Goal: Information Seeking & Learning: Learn about a topic

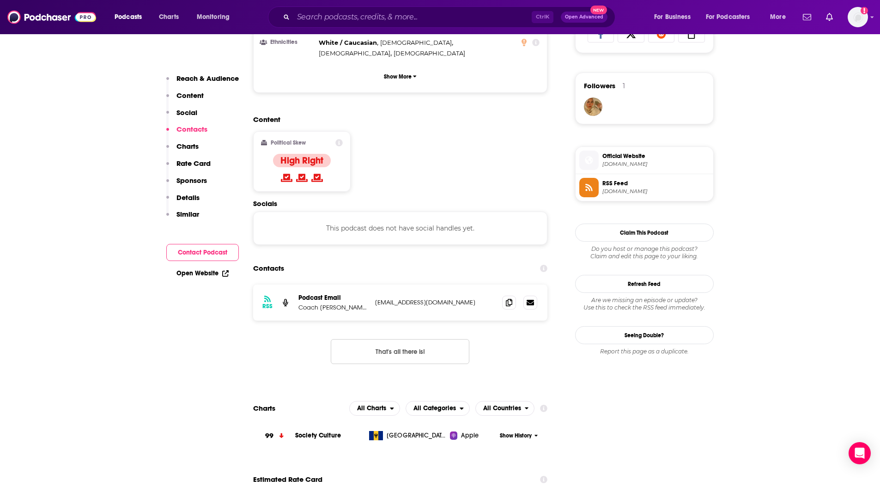
scroll to position [710, 0]
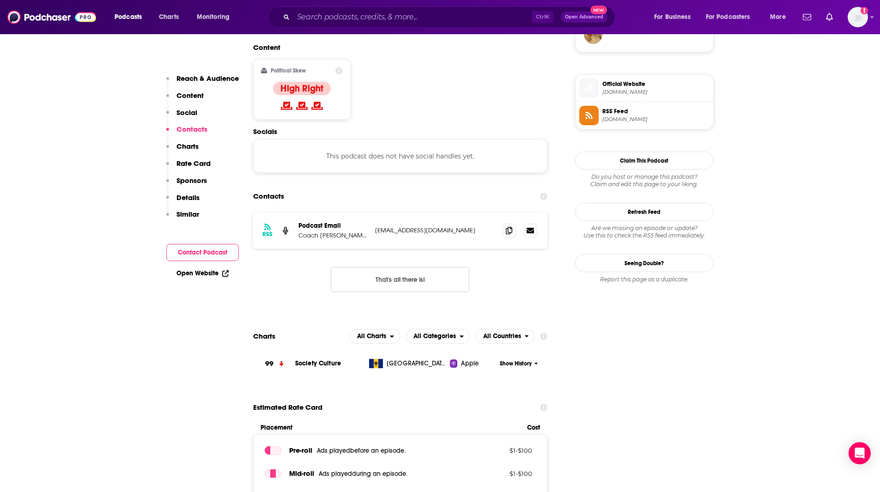
drag, startPoint x: 134, startPoint y: 436, endPoint x: 524, endPoint y: 216, distance: 447.5
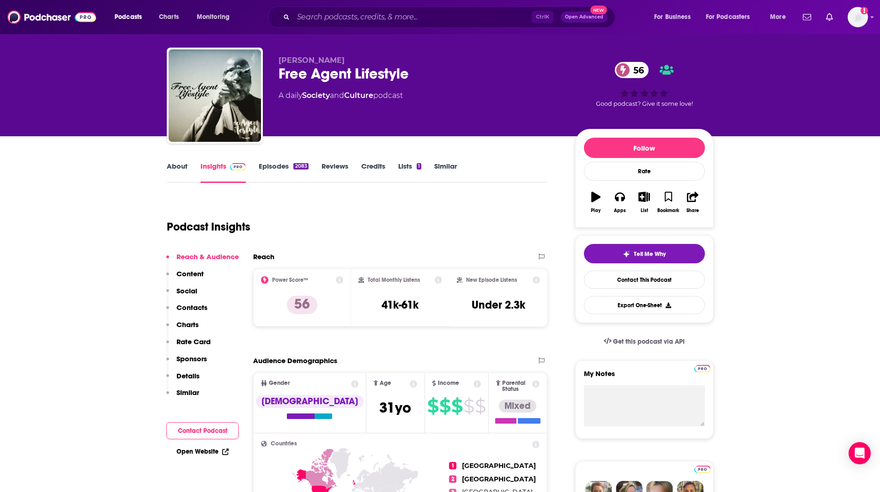
scroll to position [0, 0]
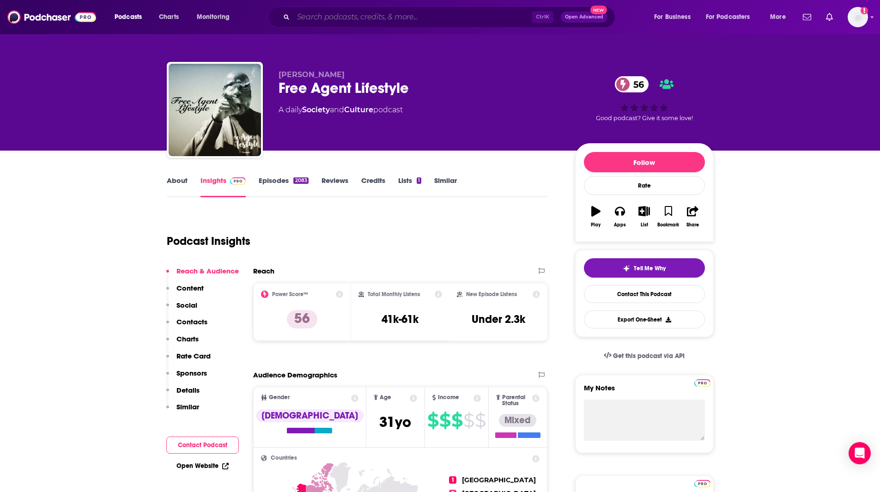
click at [363, 14] on input "Search podcasts, credits, & more..." at bounding box center [412, 17] width 238 height 15
click at [446, 22] on input "Search podcasts, credits, & more..." at bounding box center [412, 17] width 238 height 15
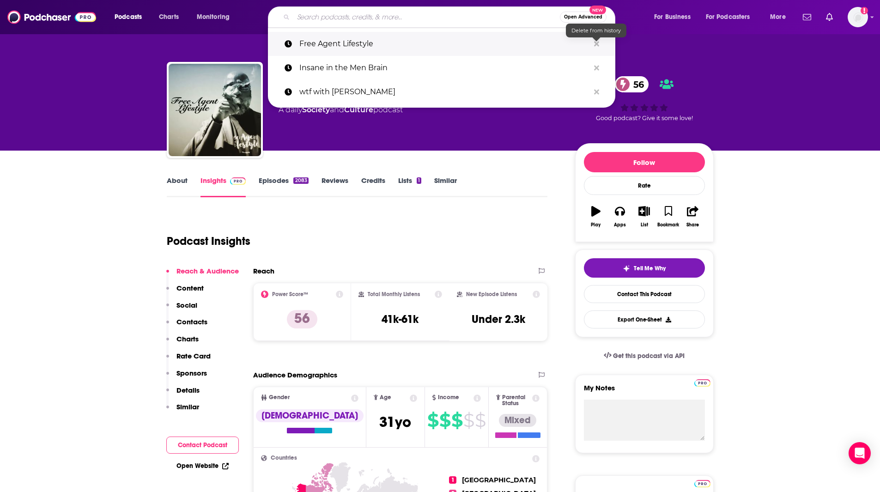
click at [596, 42] on icon "Search podcasts, credits, & more..." at bounding box center [596, 43] width 5 height 7
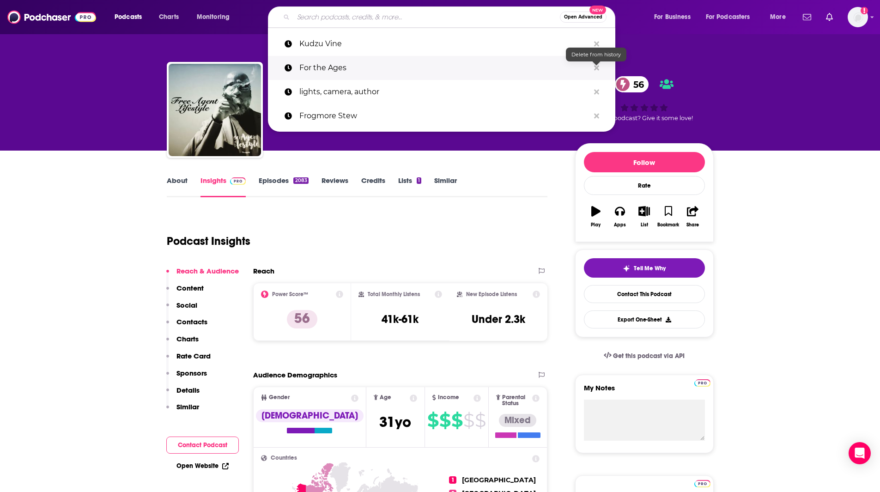
click at [598, 66] on icon "Search podcasts, credits, & more..." at bounding box center [596, 67] width 5 height 5
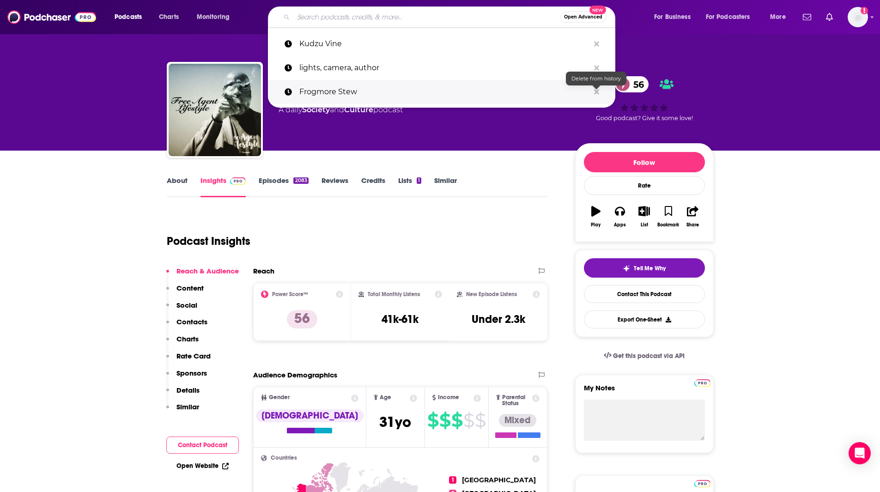
click at [596, 91] on icon "Search podcasts, credits, & more..." at bounding box center [596, 91] width 5 height 5
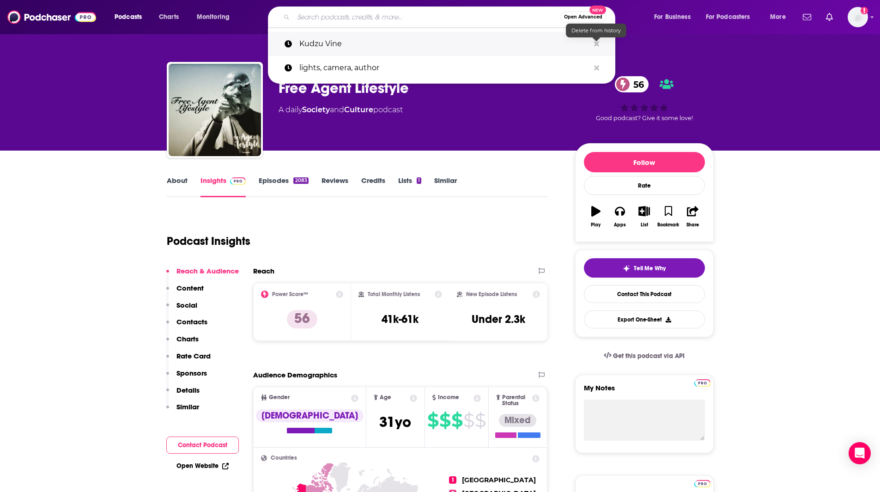
click at [596, 44] on icon "Search podcasts, credits, & more..." at bounding box center [596, 43] width 5 height 5
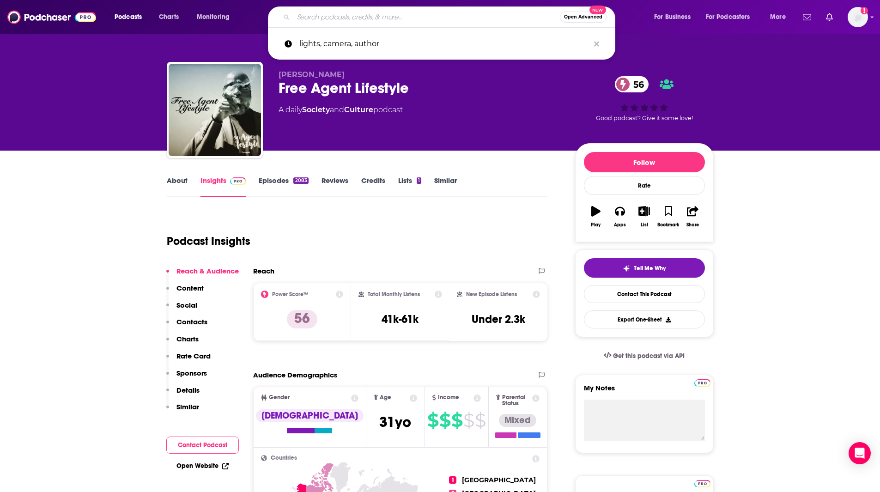
click at [324, 17] on input "Search podcasts, credits, & more..." at bounding box center [426, 17] width 267 height 15
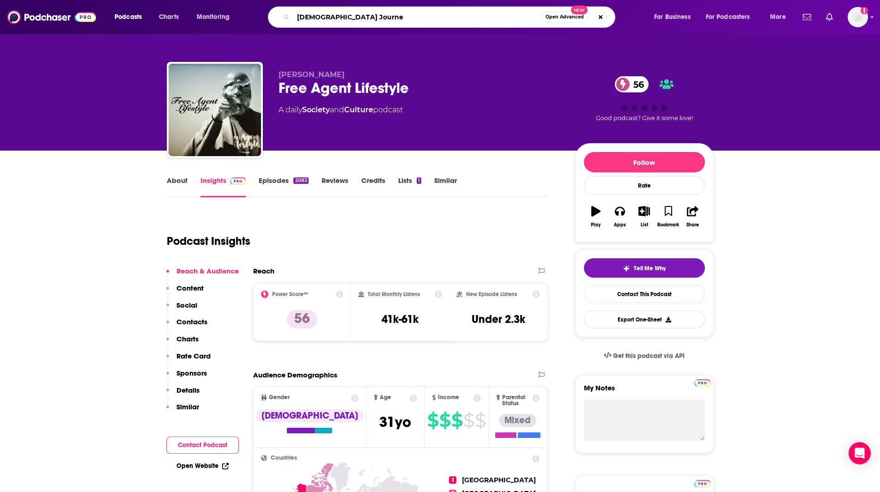
type input "[DEMOGRAPHIC_DATA] Journey"
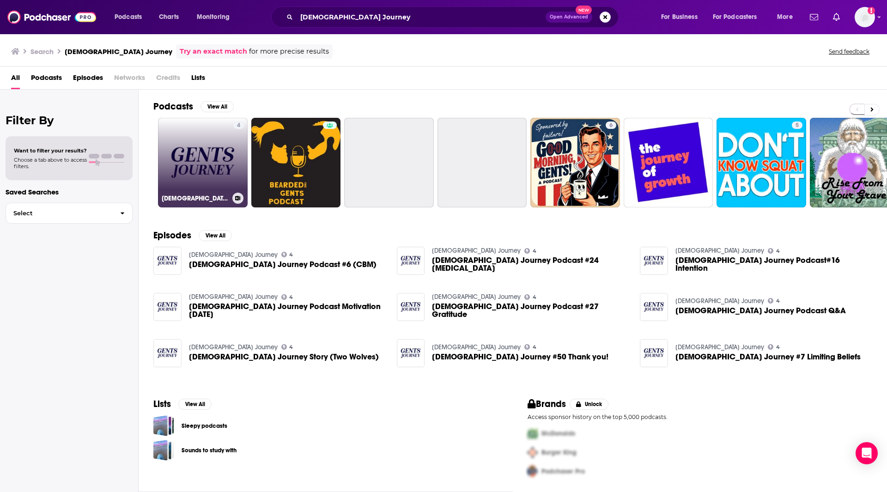
click at [207, 149] on link "4 [DEMOGRAPHIC_DATA] Journey" at bounding box center [203, 163] width 90 height 90
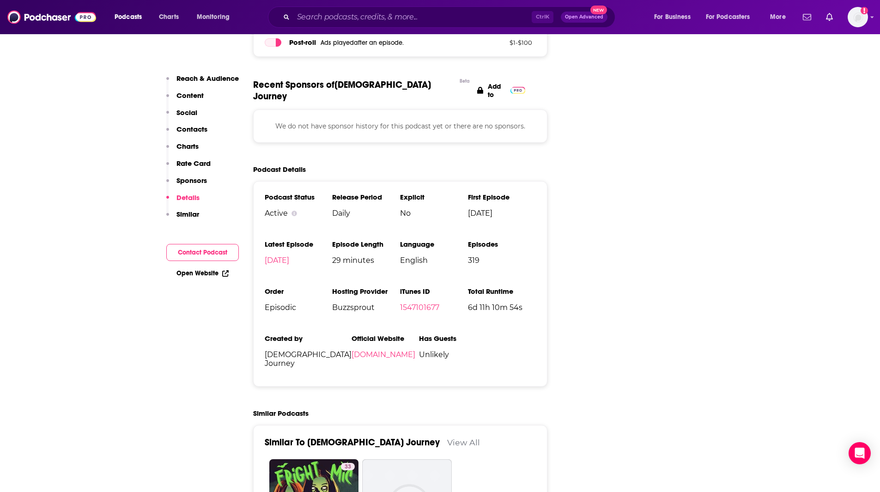
scroll to position [1208, 0]
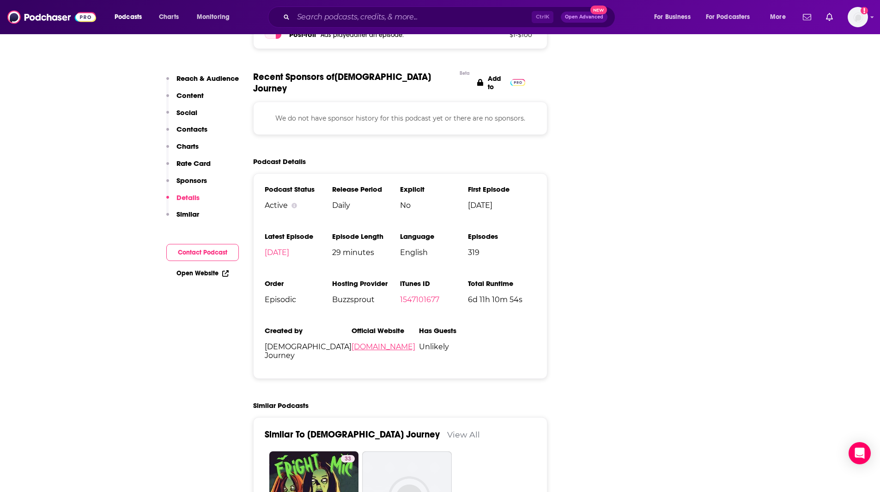
click at [394, 342] on link "[DOMAIN_NAME]" at bounding box center [384, 346] width 64 height 9
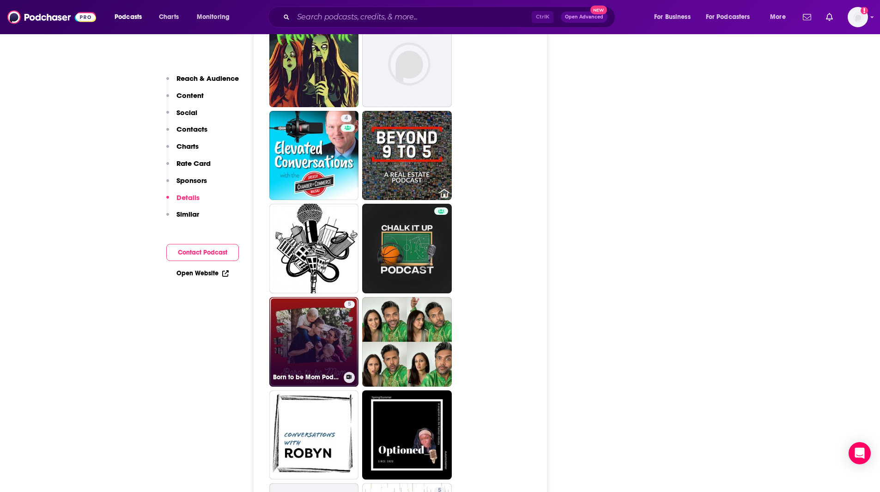
click at [318, 297] on link "5 Born to be Mom Podcast" at bounding box center [314, 342] width 90 height 90
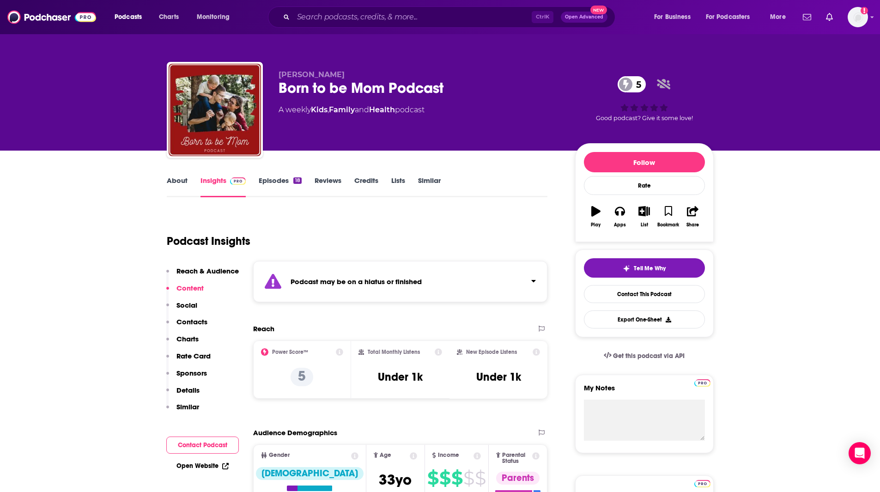
type input "[URL][DOMAIN_NAME][DEMOGRAPHIC_DATA]"
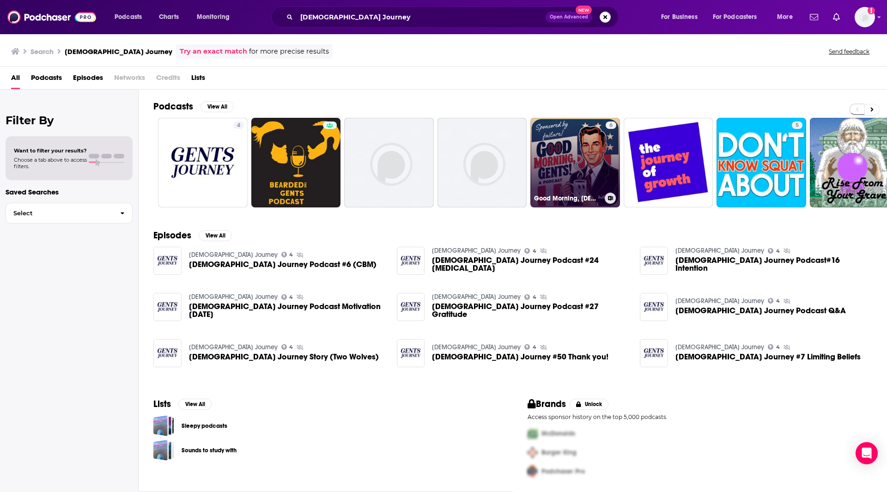
click at [593, 179] on link "6 Good Morning, [DEMOGRAPHIC_DATA]!" at bounding box center [575, 163] width 90 height 90
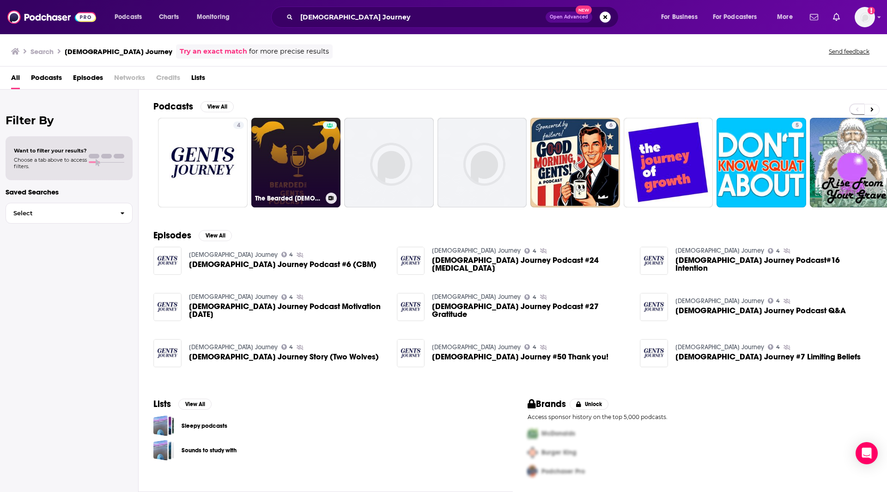
click at [314, 162] on link "The Bearded [DEMOGRAPHIC_DATA] Podcast" at bounding box center [296, 163] width 90 height 90
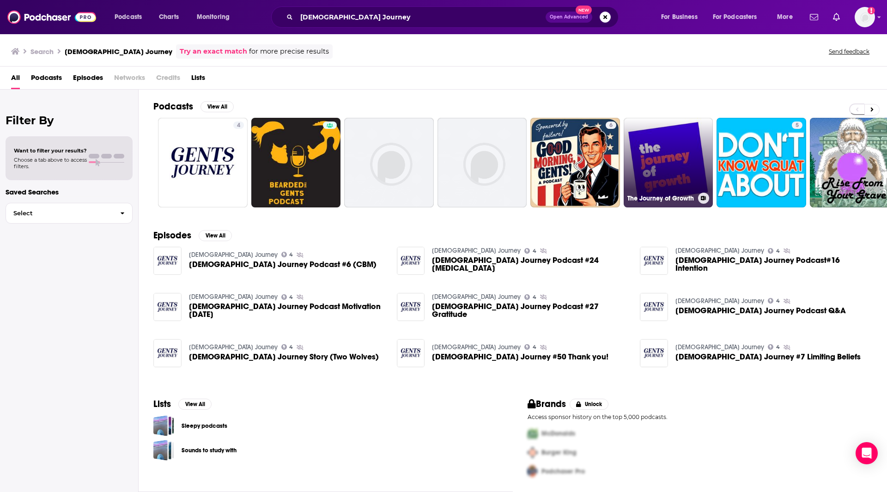
click at [681, 181] on link "The Journey of Growth" at bounding box center [669, 163] width 90 height 90
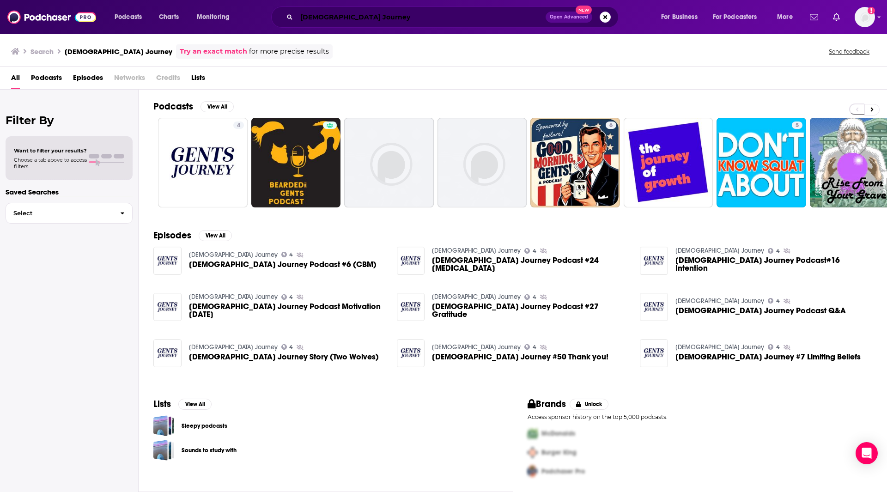
click at [347, 16] on input "[DEMOGRAPHIC_DATA] Journey" at bounding box center [421, 17] width 249 height 15
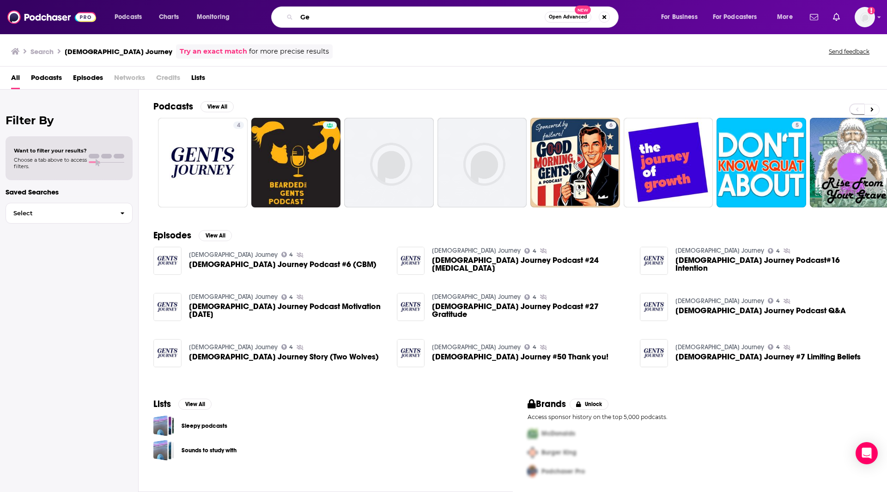
type input "G"
type input "How Men Think"
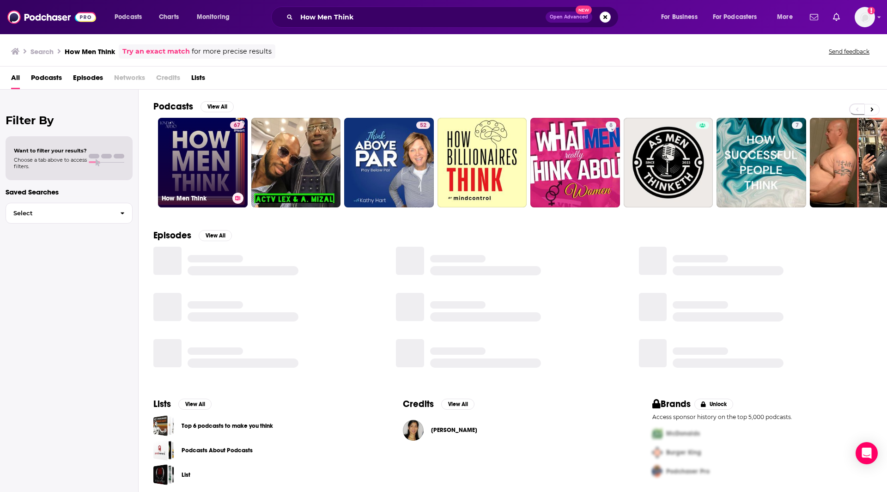
click at [194, 150] on link "67 How Men Think" at bounding box center [203, 163] width 90 height 90
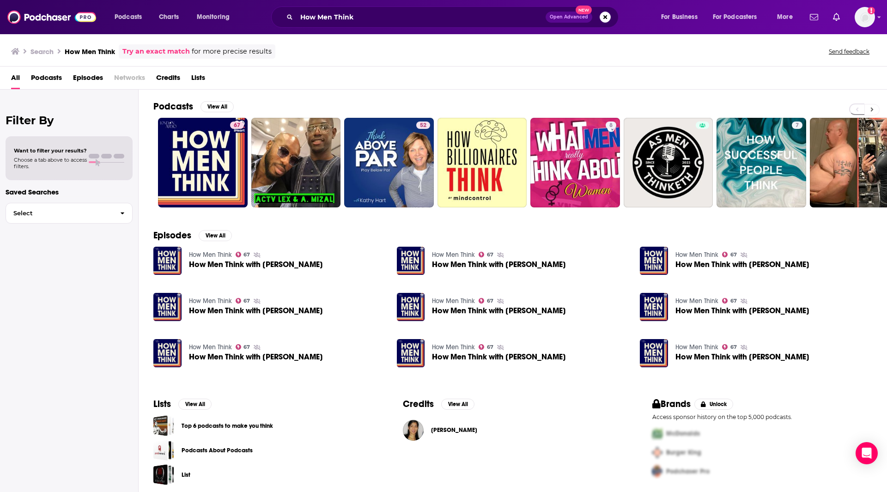
click at [872, 109] on icon at bounding box center [872, 110] width 3 height 4
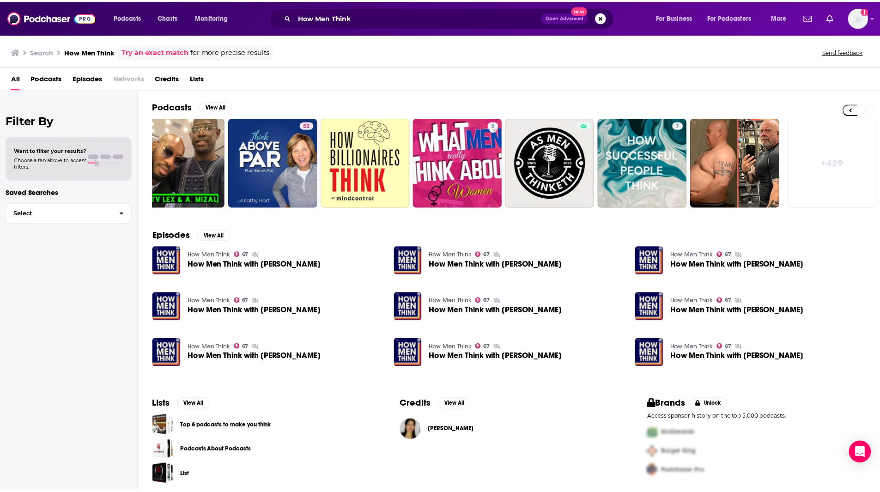
scroll to position [0, 115]
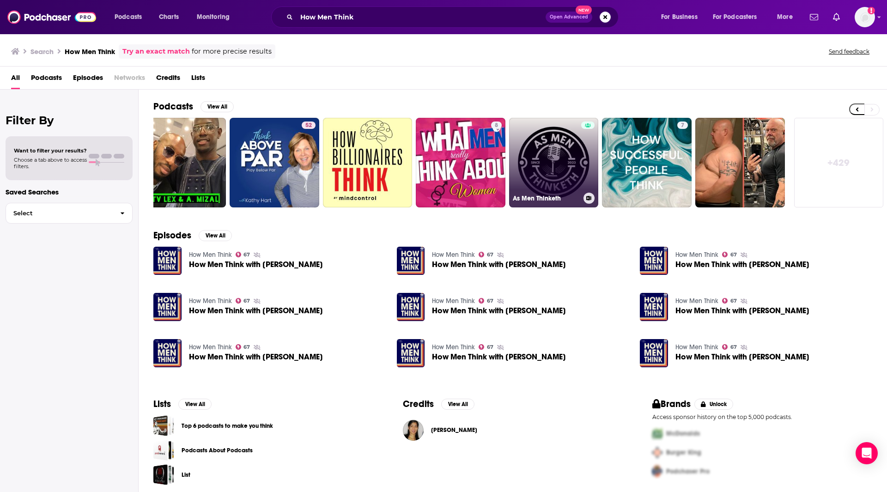
click at [545, 166] on link "As Men Thinketh" at bounding box center [554, 163] width 90 height 90
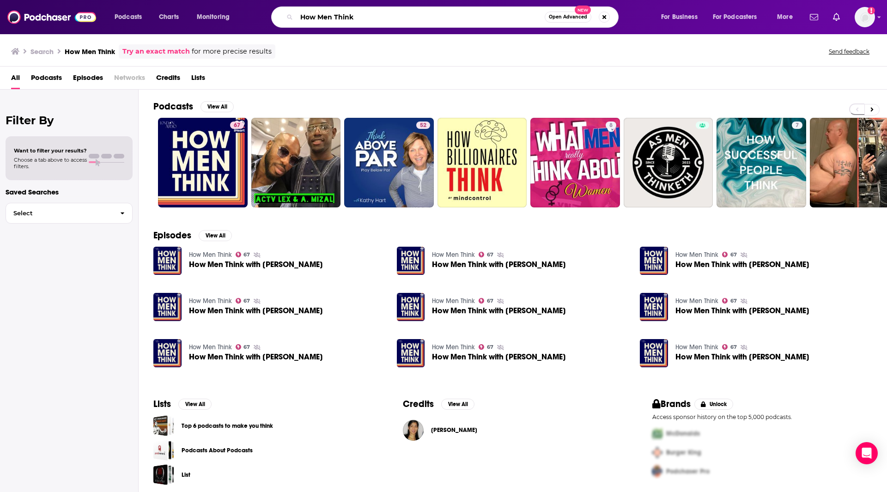
drag, startPoint x: 332, startPoint y: 9, endPoint x: 280, endPoint y: -1, distance: 53.3
click at [280, 0] on html "Podcasts Charts Monitoring How Men Think Open Advanced New For Business For Pod…" at bounding box center [443, 246] width 887 height 492
type input "[PERSON_NAME]"
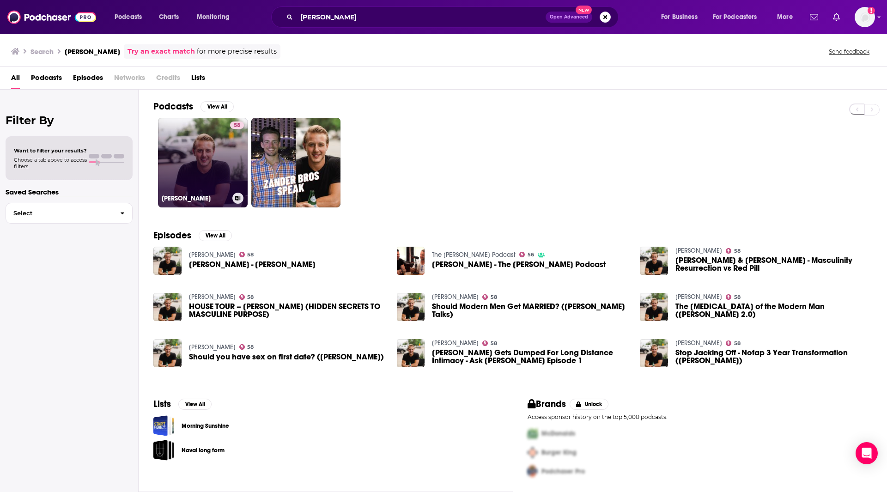
click at [205, 166] on link "58 [PERSON_NAME]" at bounding box center [203, 163] width 90 height 90
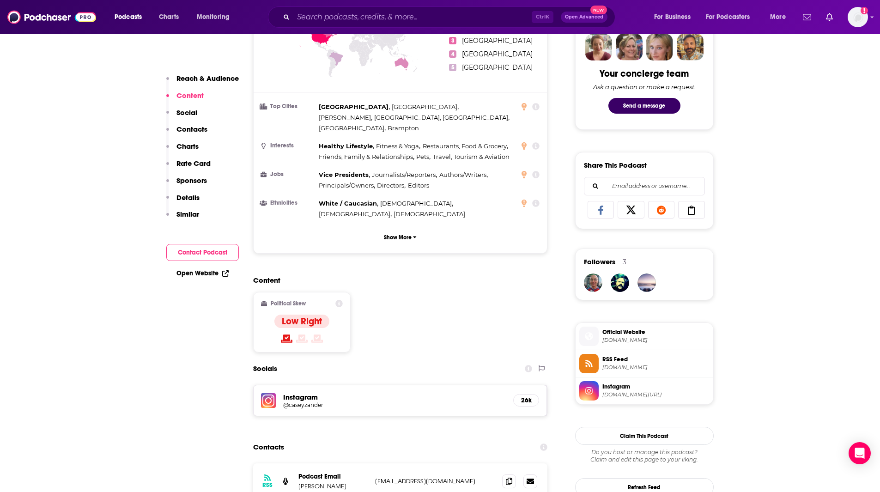
scroll to position [589, 0]
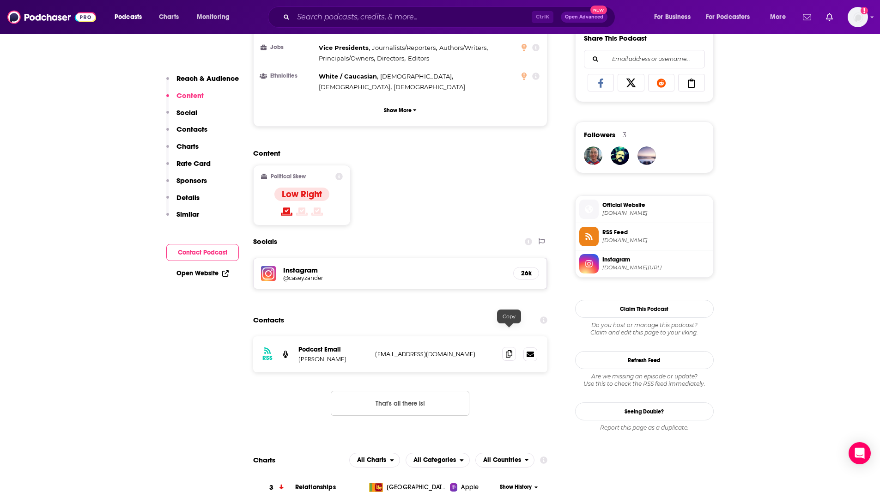
click at [511, 350] on icon at bounding box center [509, 353] width 6 height 7
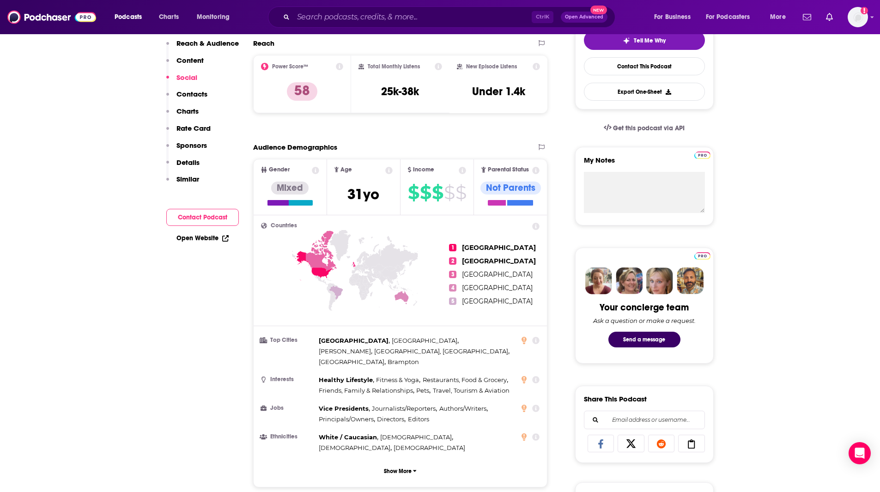
scroll to position [0, 0]
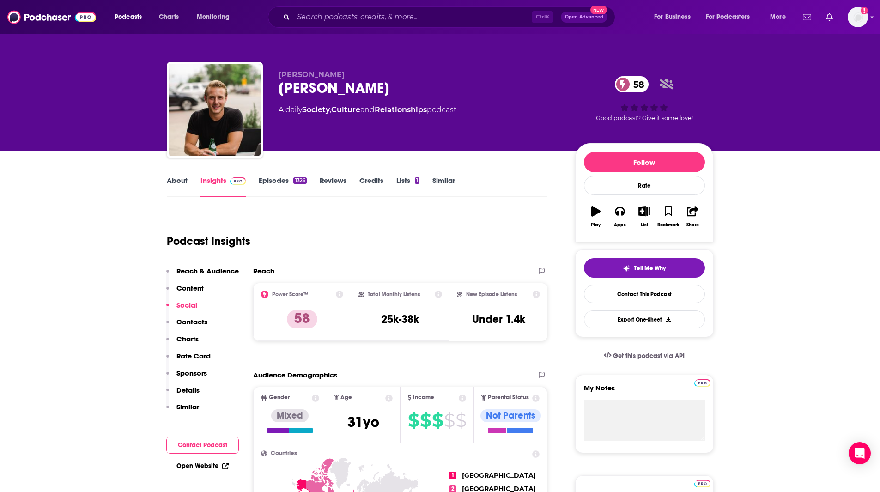
click at [267, 182] on link "Episodes 1326" at bounding box center [283, 186] width 48 height 21
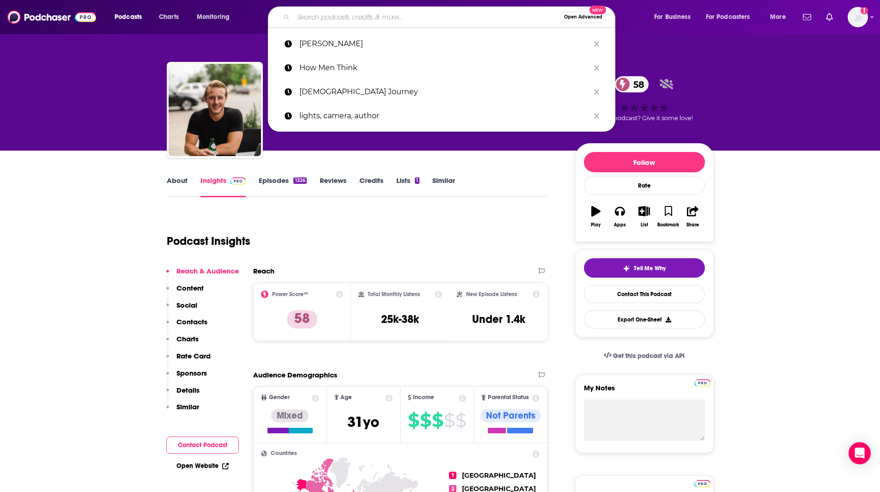
click at [357, 17] on input "Search podcasts, credits, & more..." at bounding box center [426, 17] width 267 height 15
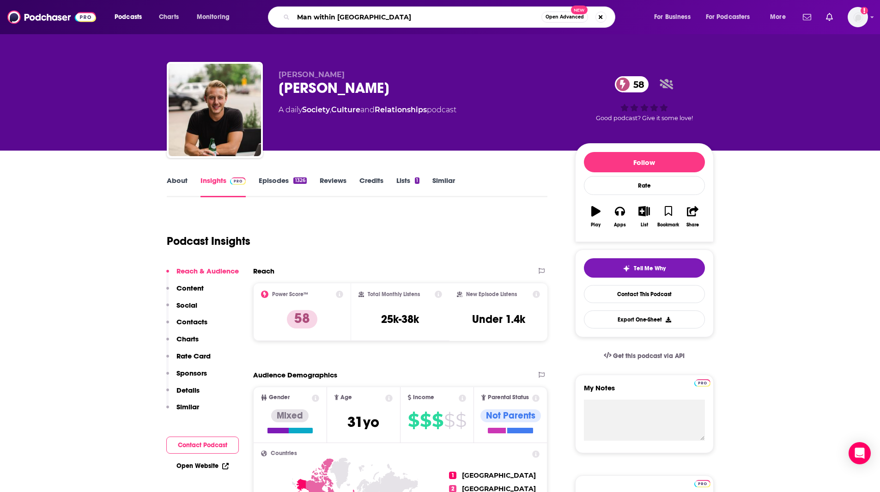
type input "Man within podcast"
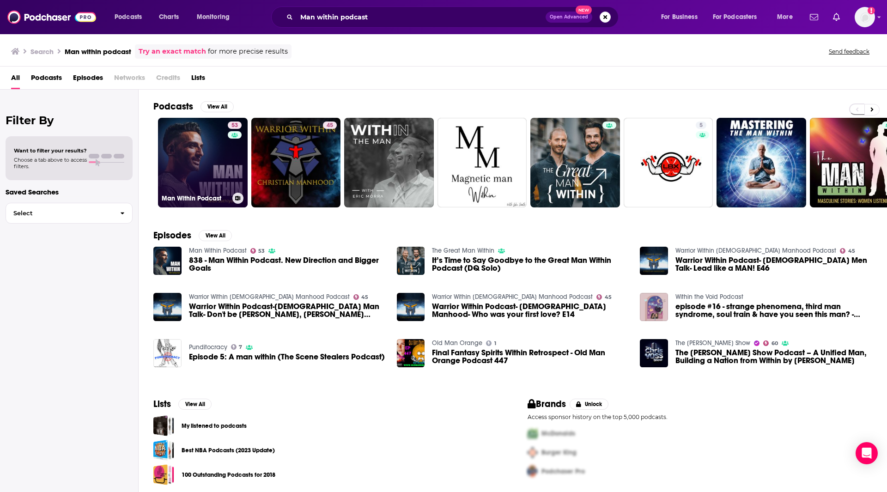
click at [221, 165] on link "53 Man Within Podcast" at bounding box center [203, 163] width 90 height 90
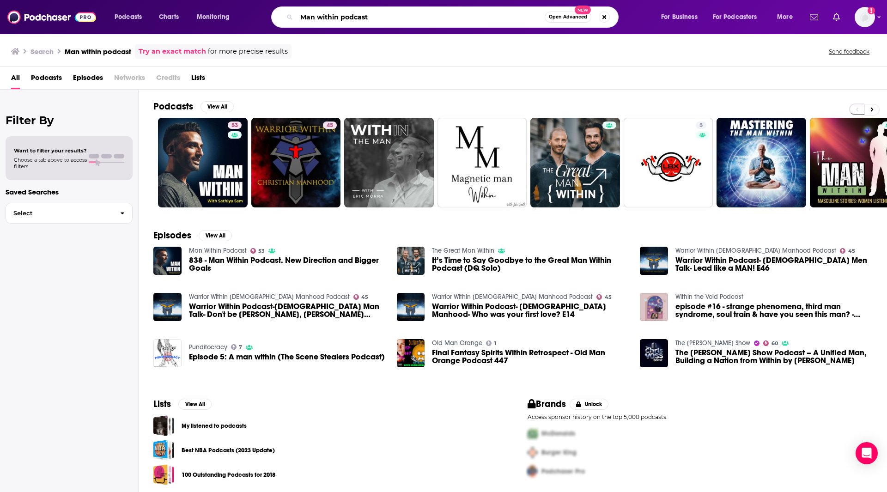
drag, startPoint x: 404, startPoint y: 19, endPoint x: 241, endPoint y: -14, distance: 166.9
click at [241, 0] on html "Podcasts Charts Monitoring Man within podcast Open Advanced New For Business Fo…" at bounding box center [443, 246] width 887 height 492
type input "Men Talking Mindfulness"
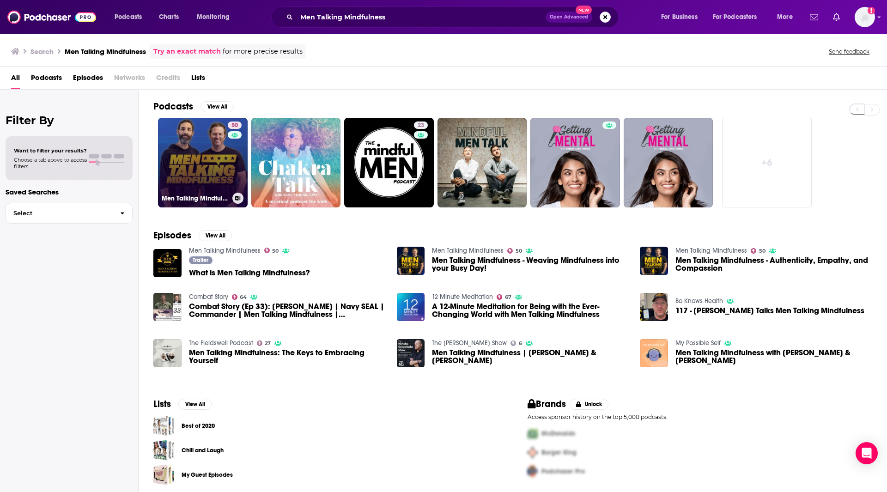
click at [203, 170] on link "50 Men Talking Mindfulness" at bounding box center [203, 163] width 90 height 90
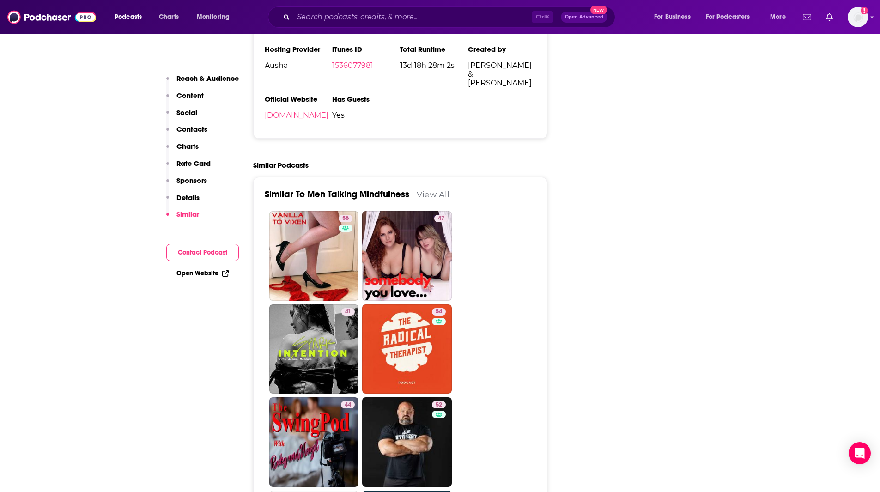
scroll to position [1483, 0]
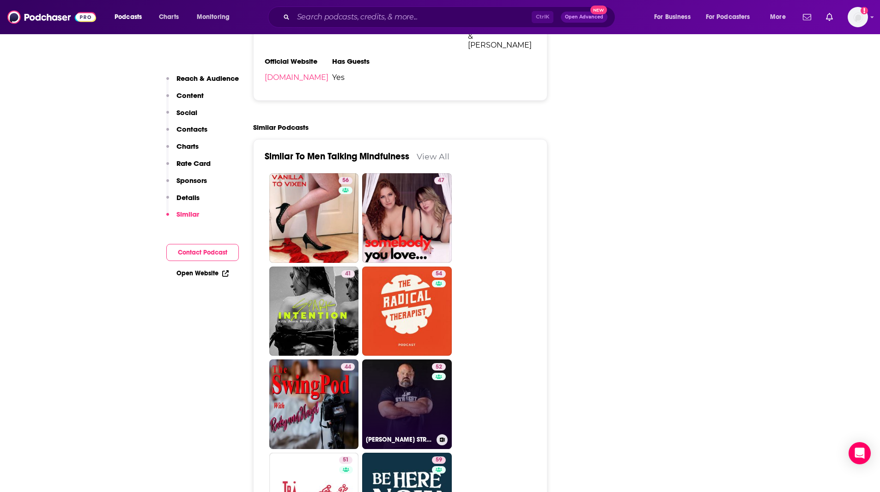
click at [417, 359] on link "52 [PERSON_NAME] STRENGTH PODCAST" at bounding box center [407, 404] width 90 height 90
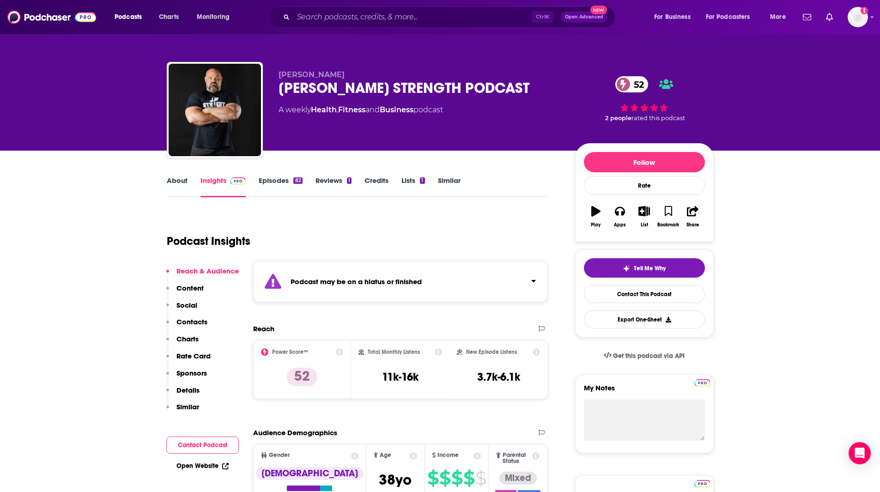
type input "[URL][DOMAIN_NAME]"
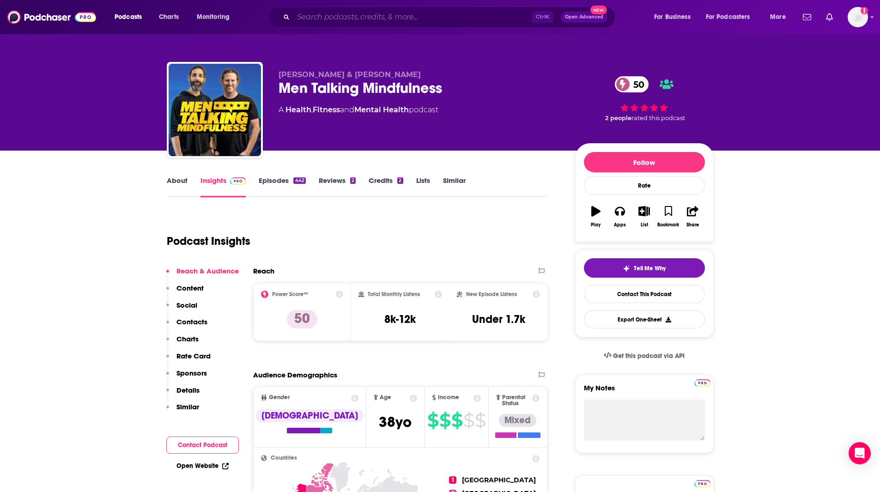
click at [379, 13] on input "Search podcasts, credits, & more..." at bounding box center [412, 17] width 238 height 15
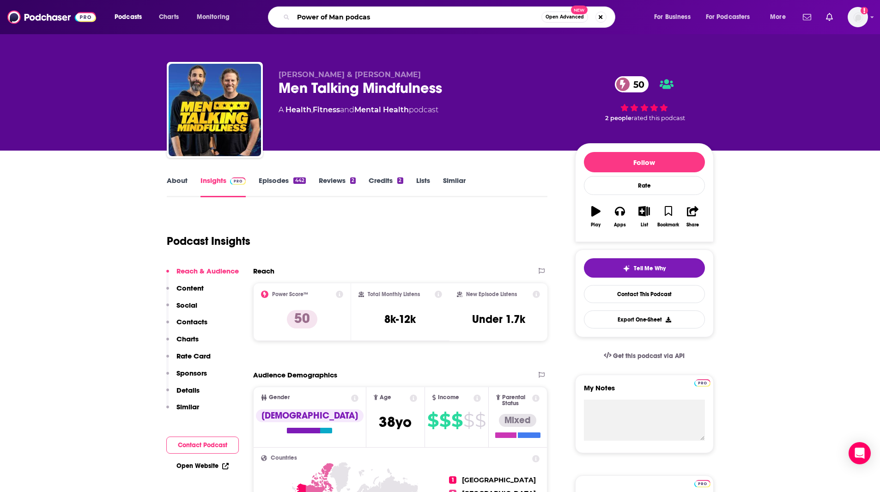
type input "Power of Man podcast"
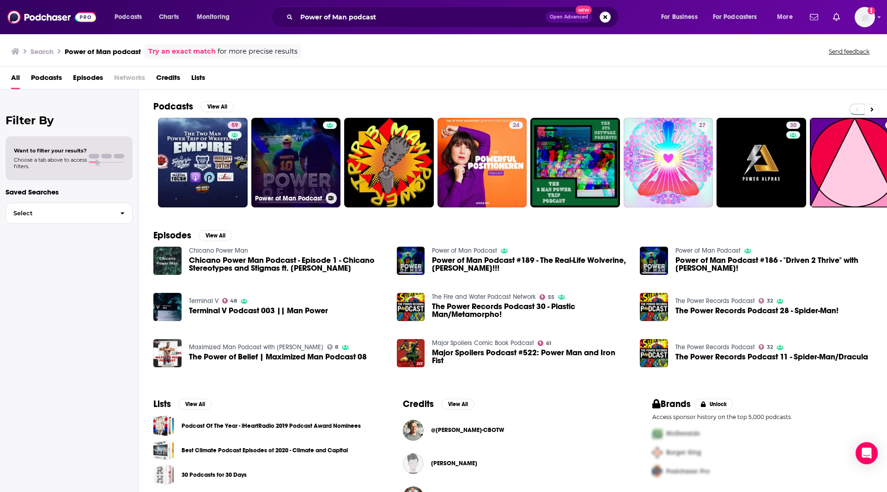
click at [274, 152] on link "Power of Man Podcast" at bounding box center [296, 163] width 90 height 90
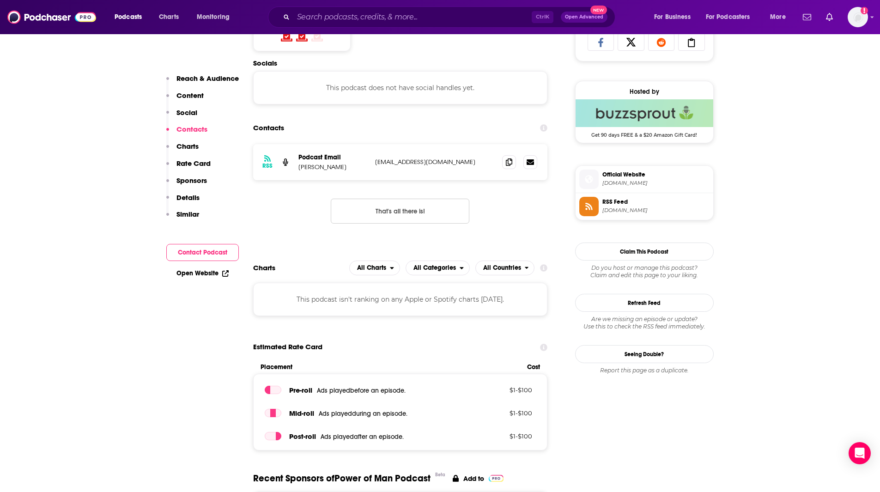
scroll to position [621, 0]
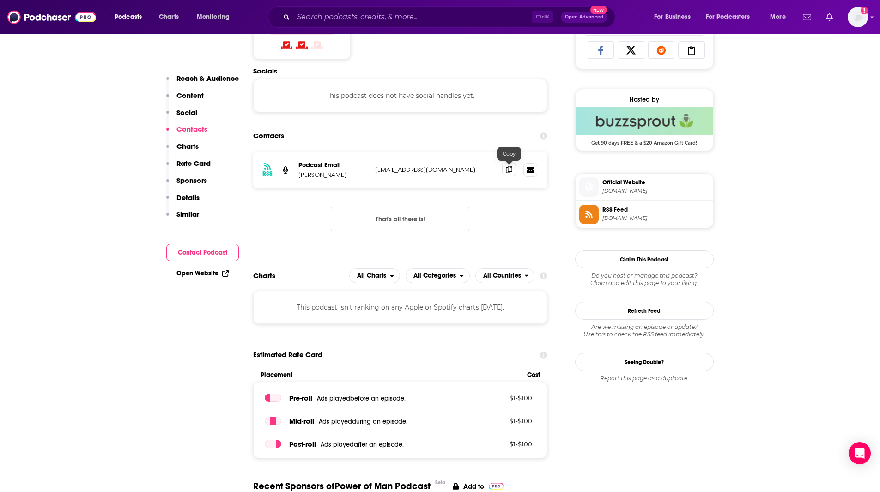
click at [510, 169] on icon at bounding box center [509, 169] width 6 height 7
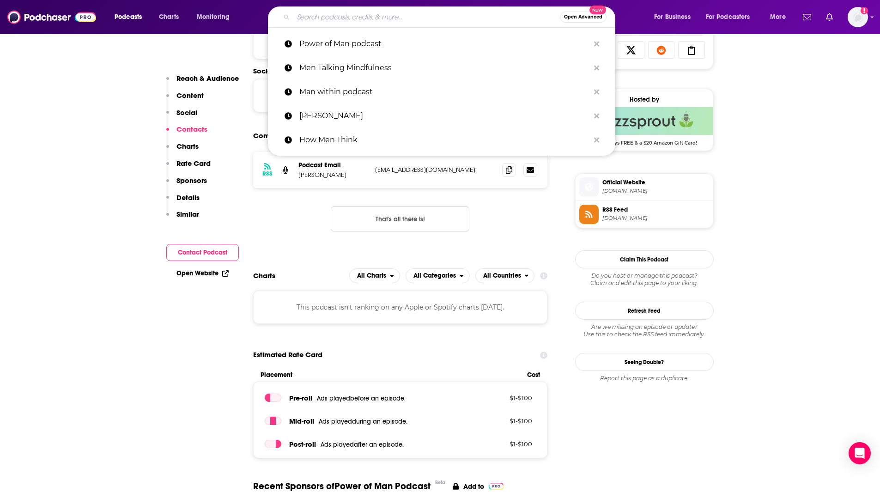
click at [361, 20] on input "Search podcasts, credits, & more..." at bounding box center [426, 17] width 267 height 15
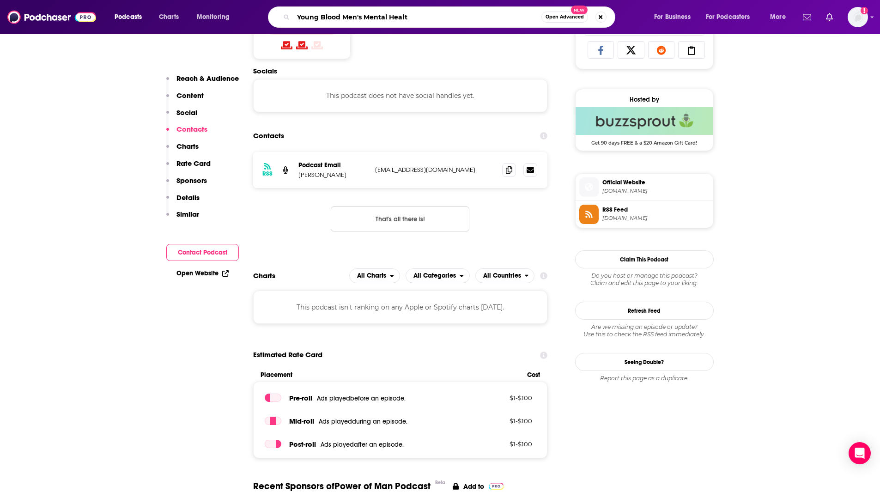
type input "Young Blood Men's Mental Health"
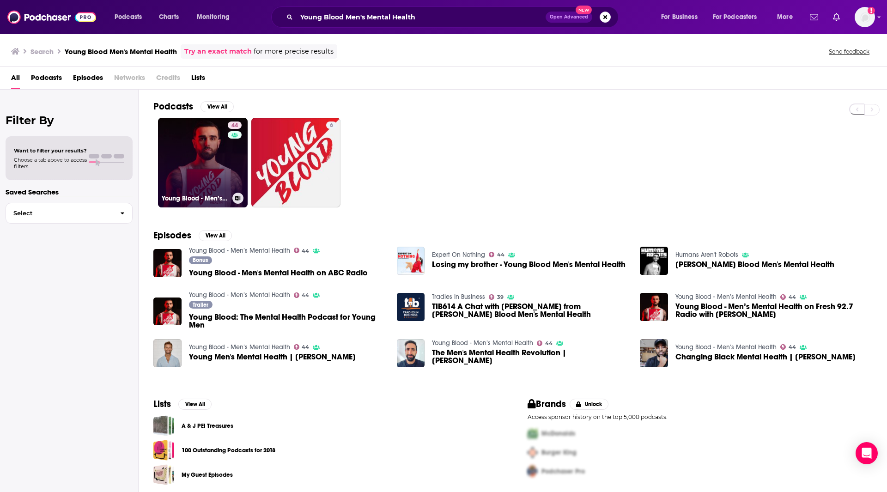
click at [189, 149] on link "44 Young Blood - Men’s Mental Health" at bounding box center [203, 163] width 90 height 90
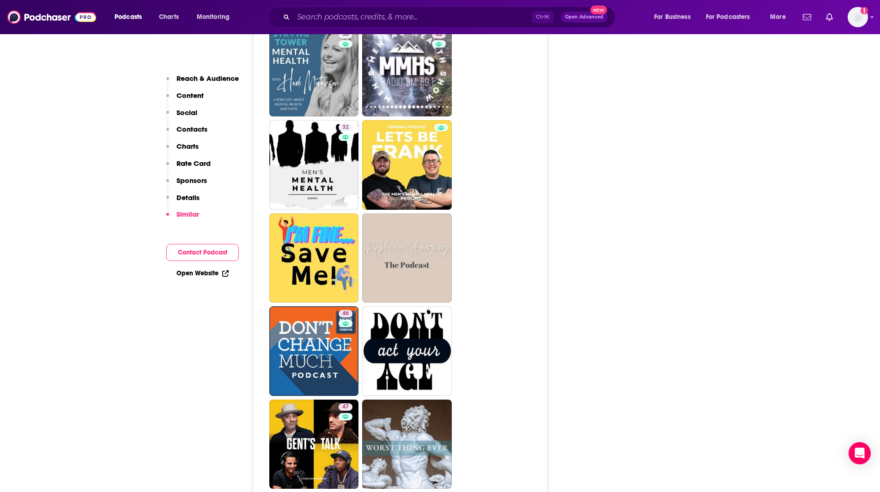
scroll to position [1735, 0]
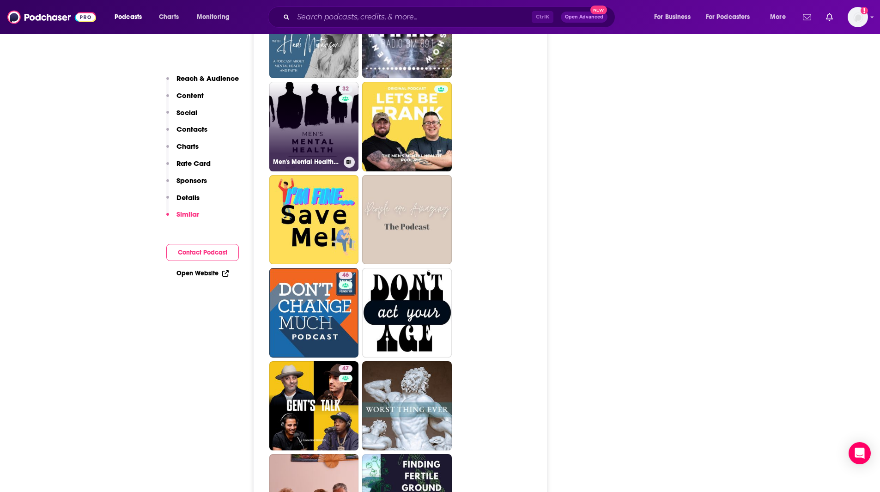
click at [290, 83] on link "32 Men's Mental Health Series" at bounding box center [314, 127] width 90 height 90
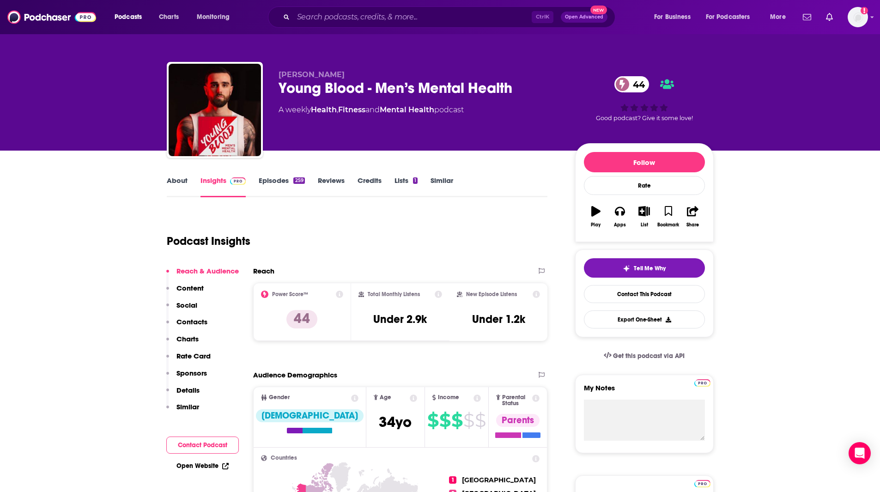
type input "[URL][DOMAIN_NAME]"
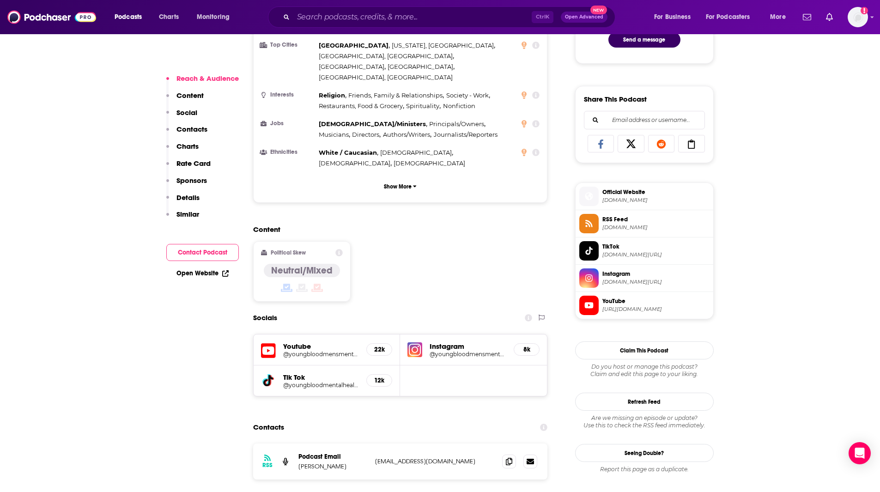
scroll to position [700, 0]
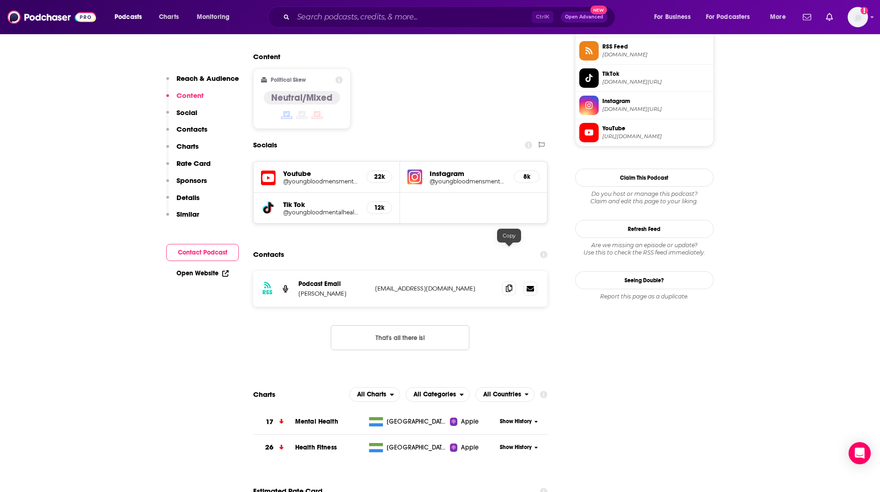
click at [511, 285] on icon at bounding box center [509, 288] width 6 height 7
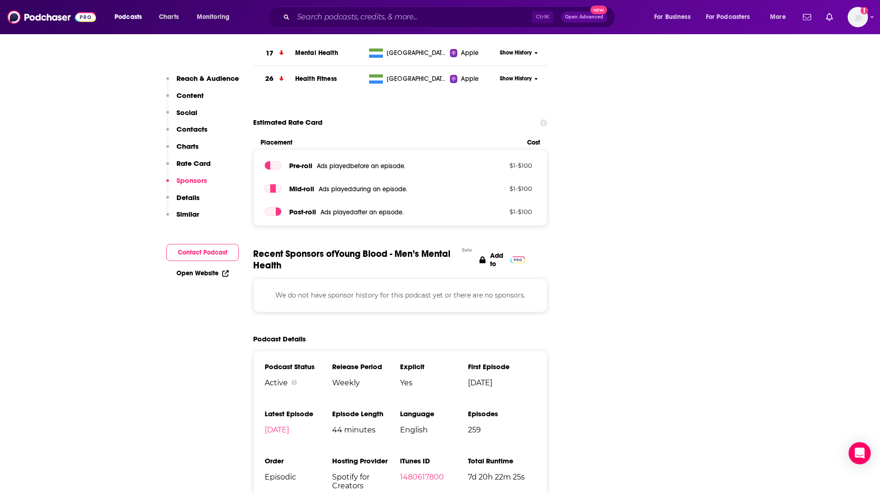
scroll to position [1179, 0]
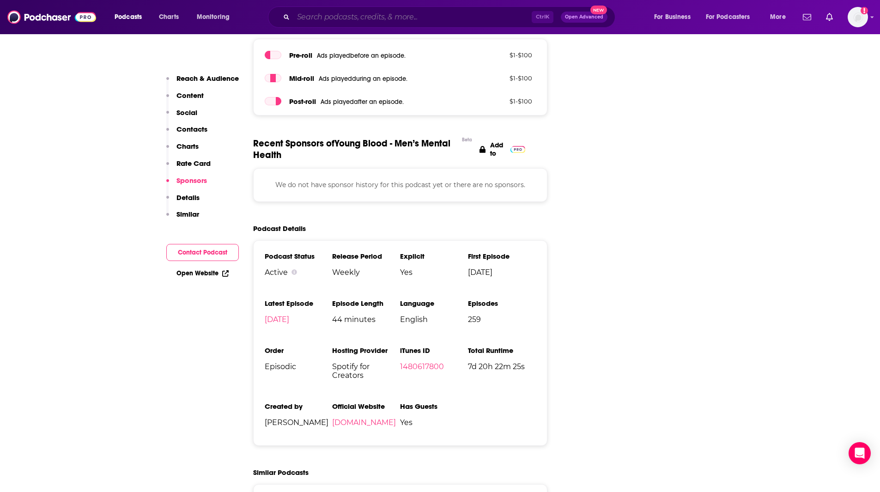
click at [374, 21] on input "Search podcasts, credits, & more..." at bounding box center [412, 17] width 238 height 15
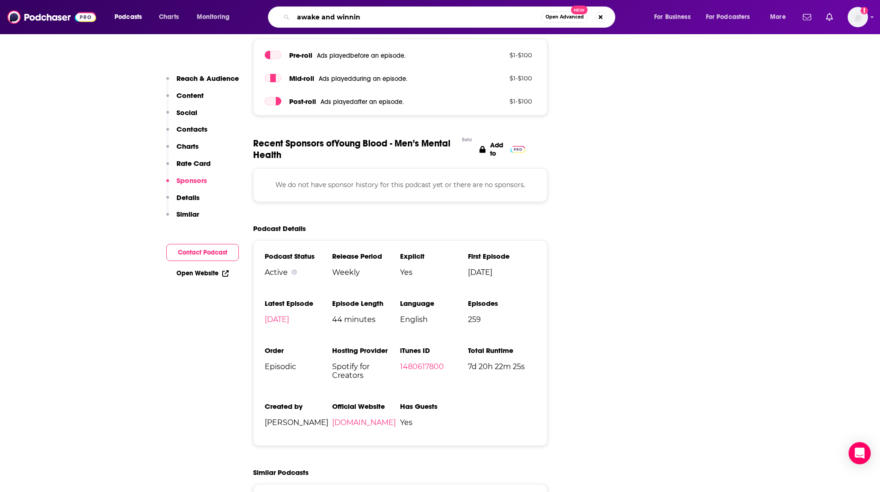
type input "awake and winning"
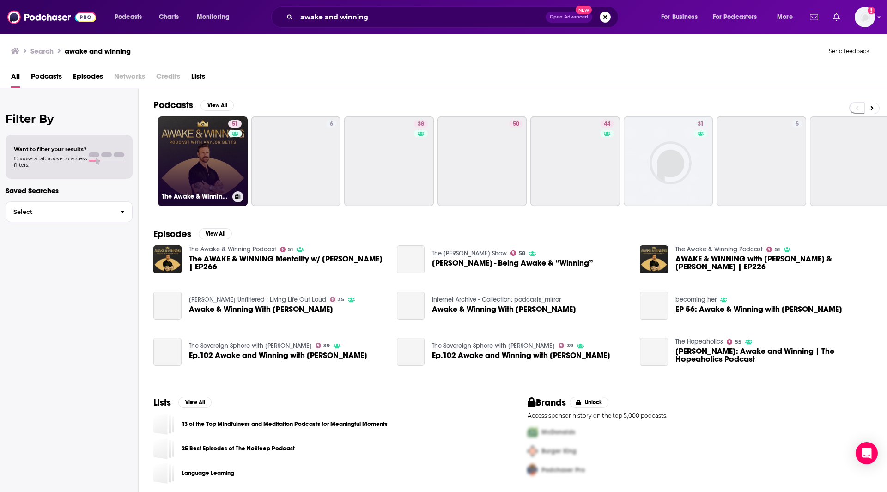
click at [199, 165] on link "51 The Awake & Winning Podcast" at bounding box center [203, 161] width 90 height 90
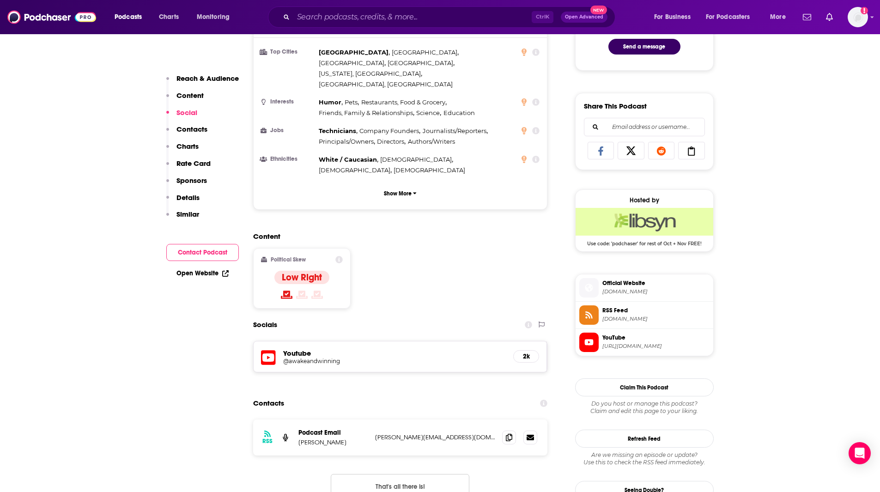
scroll to position [686, 0]
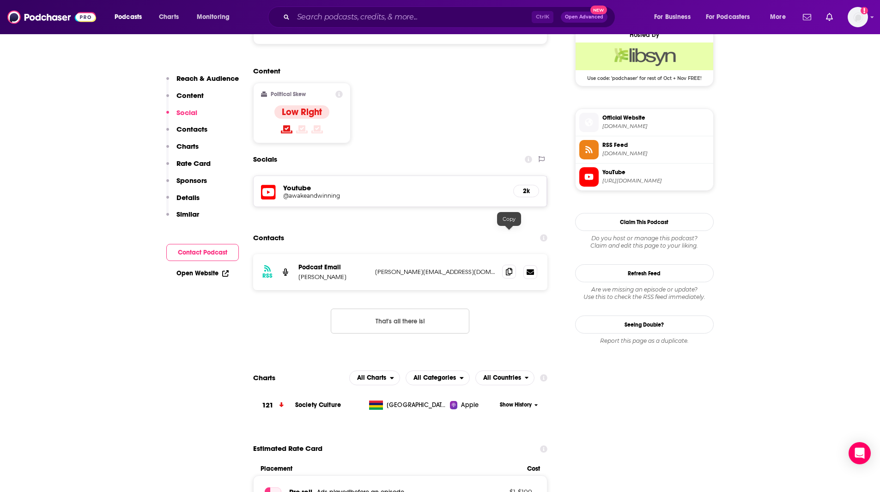
click at [509, 268] on icon at bounding box center [509, 271] width 6 height 7
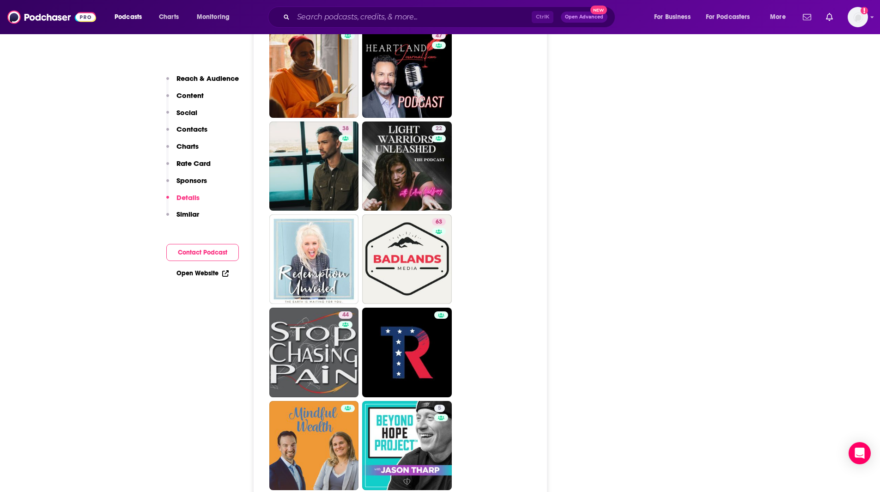
scroll to position [790, 0]
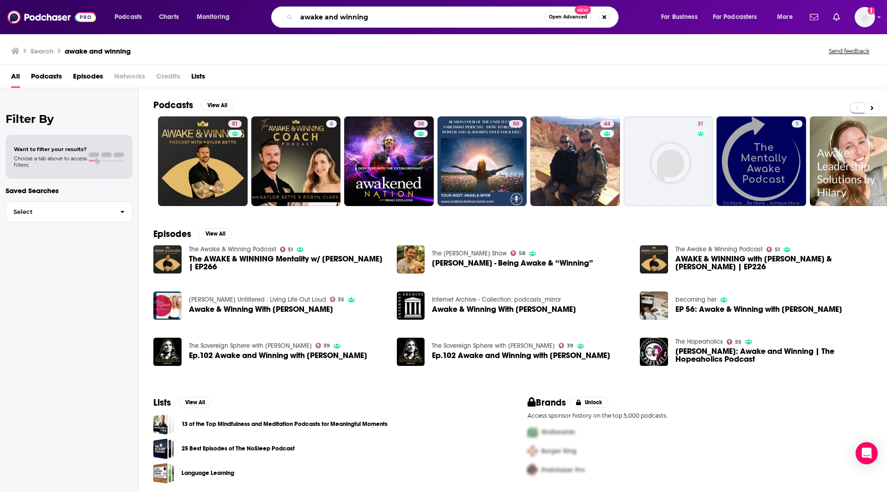
drag, startPoint x: 378, startPoint y: 11, endPoint x: 305, endPoint y: -5, distance: 75.1
click at [305, 0] on html "Podcasts Charts Monitoring awake and winning Open Advanced New For Business For…" at bounding box center [443, 246] width 887 height 492
type input "a"
type input "Detoxicity"
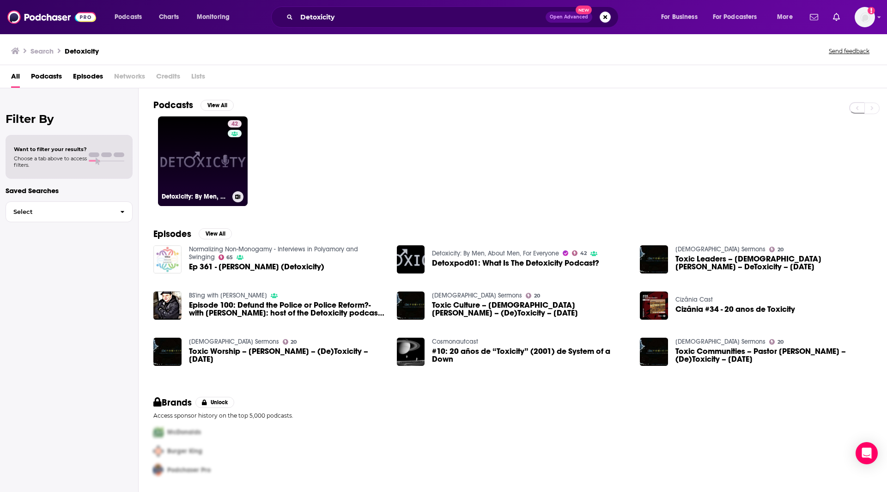
click at [194, 153] on link "42 Detoxicity: By Men, About Men, For Everyone" at bounding box center [203, 161] width 90 height 90
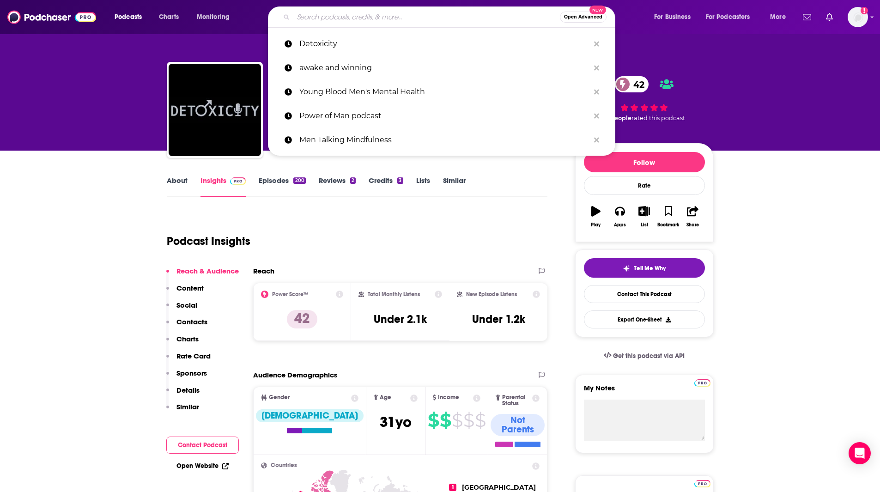
click at [305, 13] on input "Search podcasts, credits, & more..." at bounding box center [426, 17] width 267 height 15
click at [324, 12] on input "Search podcasts, credits, & more..." at bounding box center [426, 17] width 267 height 15
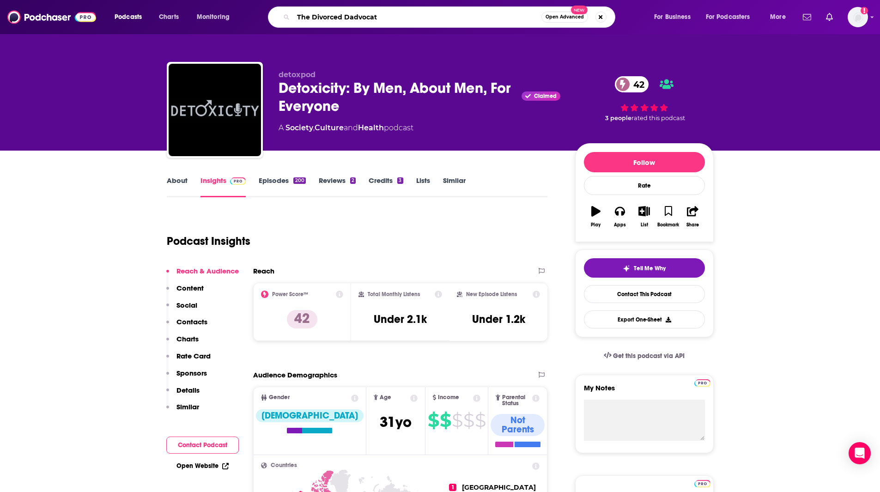
type input "The Divorced Dadvocate"
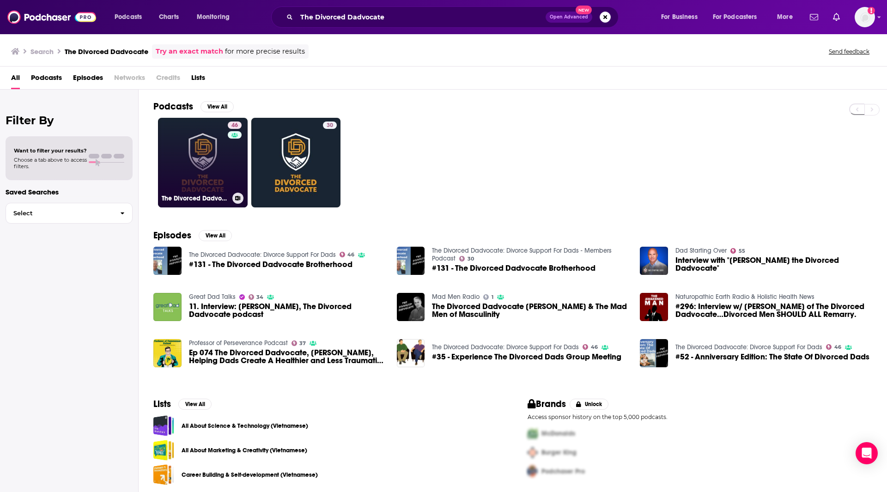
click at [219, 168] on link "46 The Divorced Dadvocate: Divorce Support For Dads" at bounding box center [203, 163] width 90 height 90
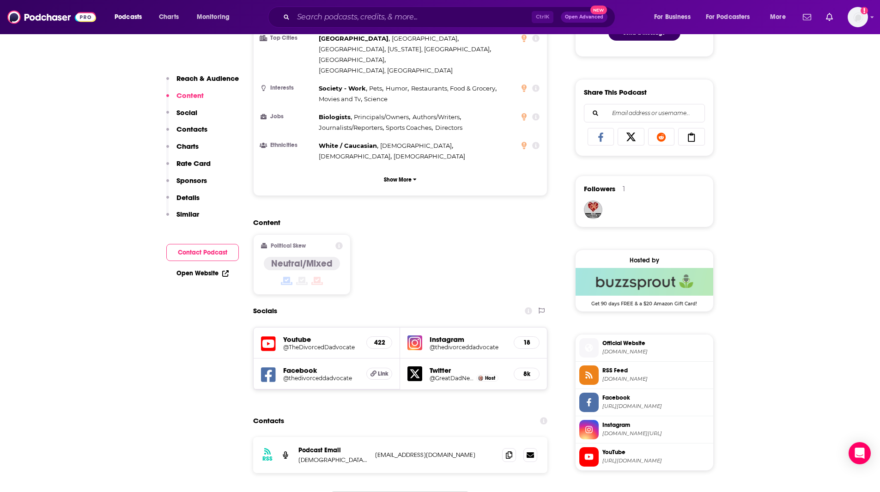
scroll to position [604, 0]
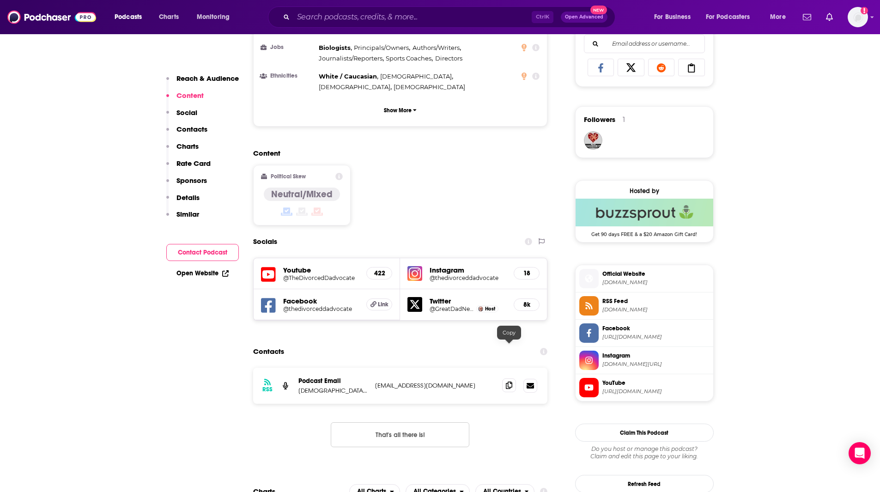
click at [505, 378] on span at bounding box center [509, 385] width 14 height 14
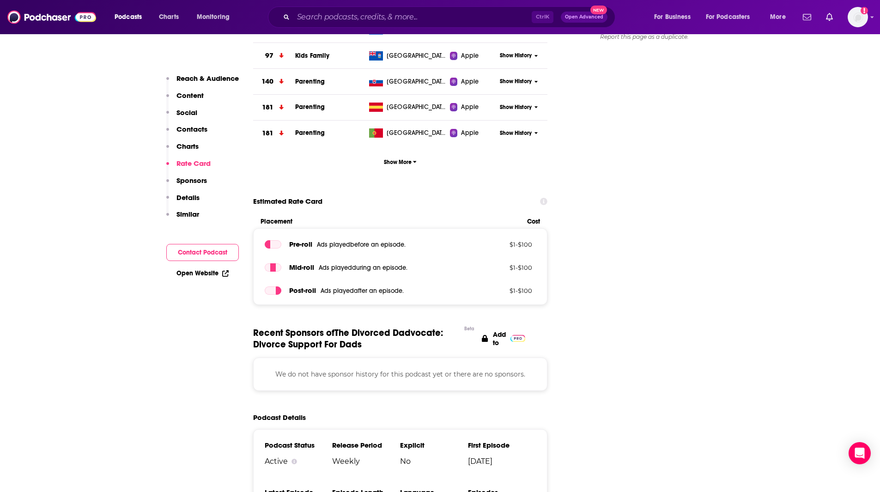
scroll to position [1233, 0]
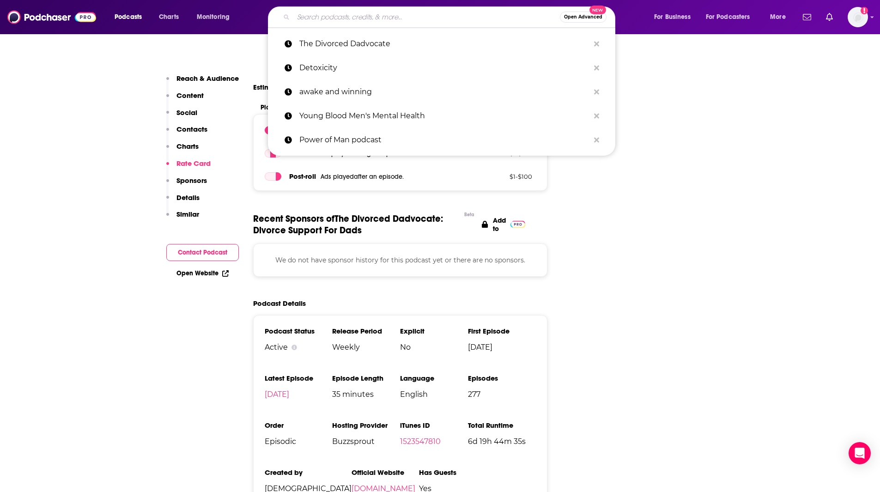
click at [347, 18] on input "Search podcasts, credits, & more..." at bounding box center [426, 17] width 267 height 15
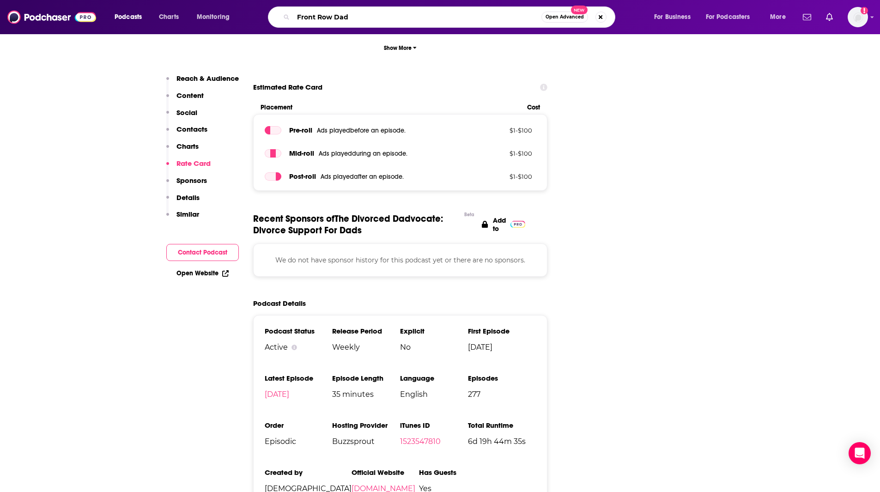
type input "Front Row Dads"
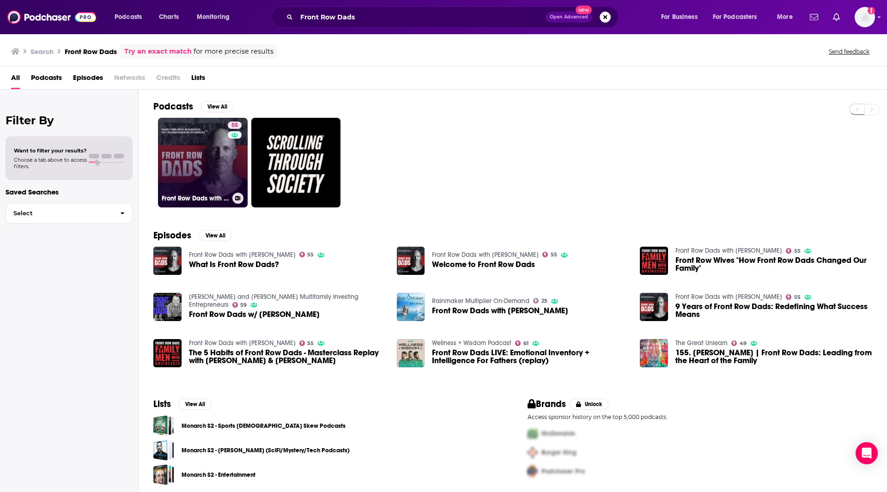
click at [192, 154] on link "55 Front Row Dads with [PERSON_NAME]" at bounding box center [203, 163] width 90 height 90
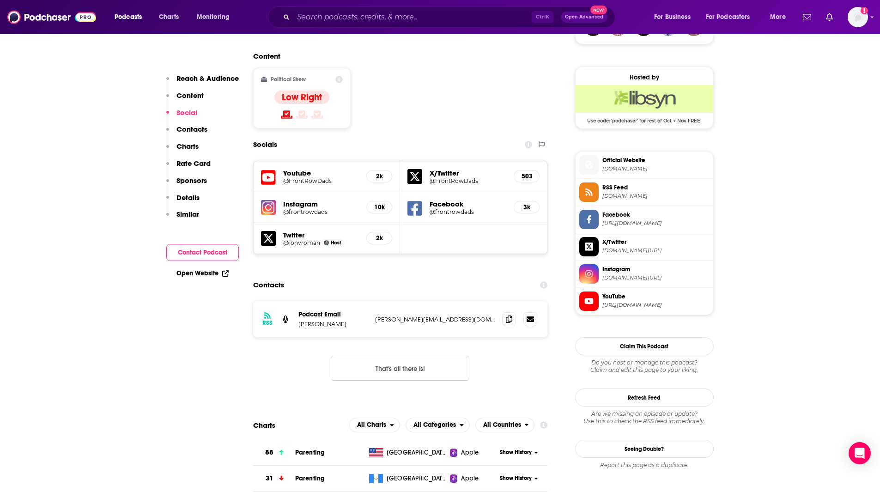
scroll to position [723, 0]
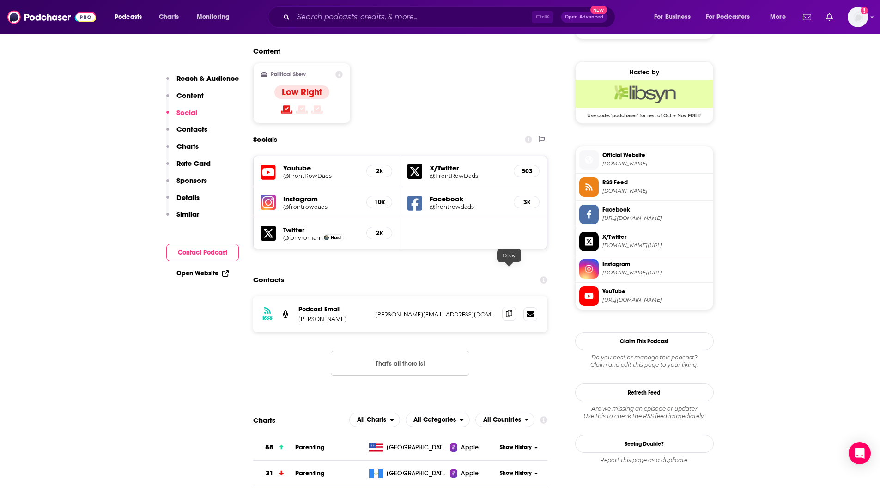
click at [506, 310] on icon at bounding box center [509, 313] width 6 height 7
